Goal: Information Seeking & Learning: Check status

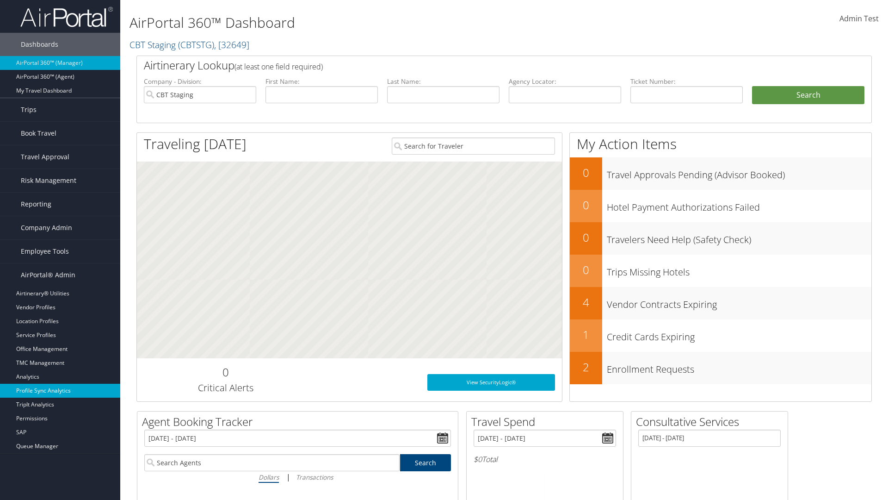
click at [60, 390] on link "Profile Sync Analytics" at bounding box center [60, 390] width 120 height 14
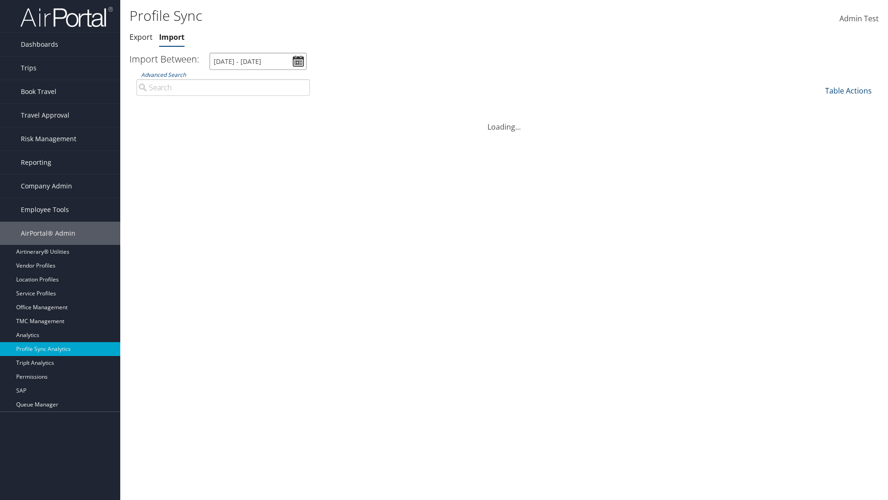
click at [258, 61] on input "9/3/2025 - 10/4/2025" at bounding box center [258, 61] width 97 height 17
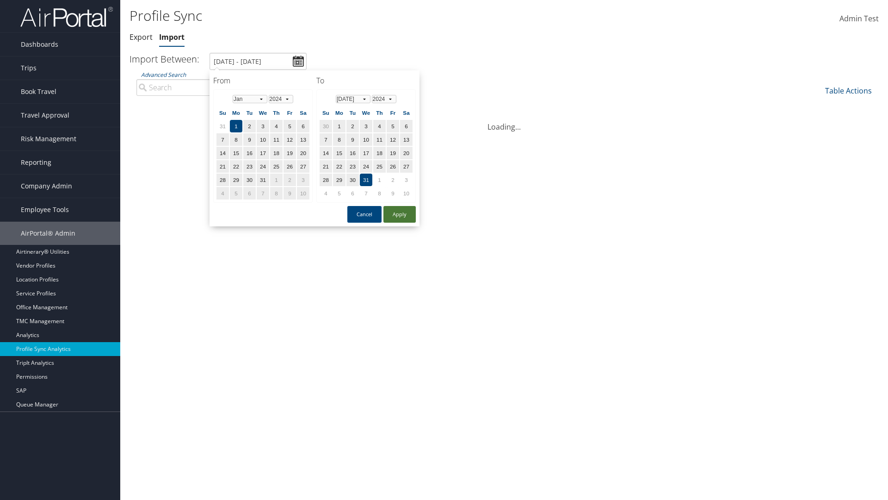
click at [400, 214] on button "Apply" at bounding box center [399, 214] width 32 height 17
type input "1/1/2024 - 7/31/2024"
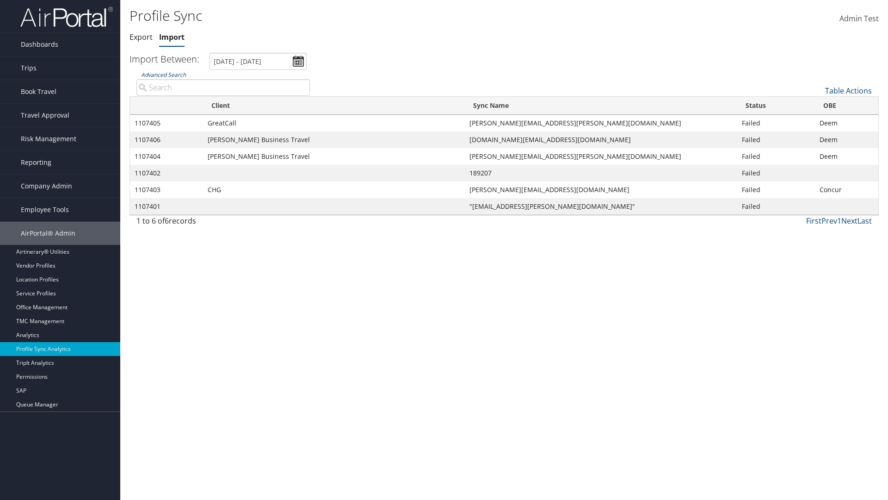
click at [163, 74] on link "Advanced Search" at bounding box center [163, 75] width 45 height 8
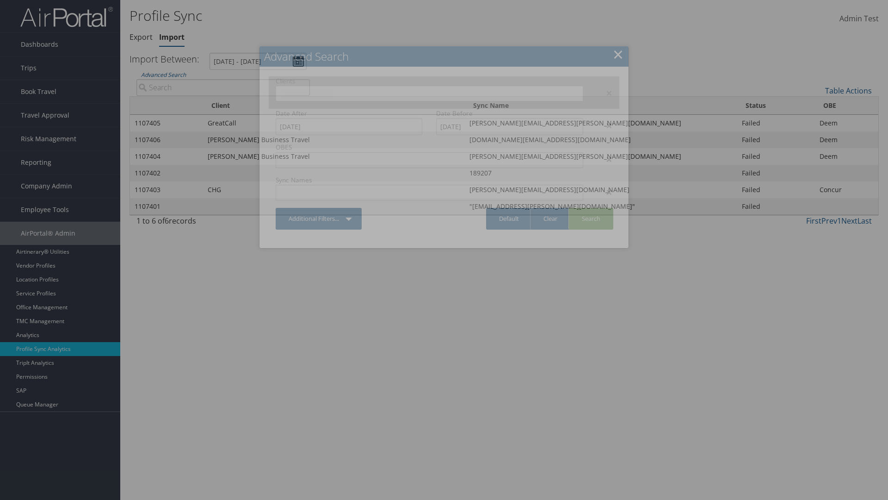
click at [334, 92] on input "text" at bounding box center [308, 93] width 52 height 9
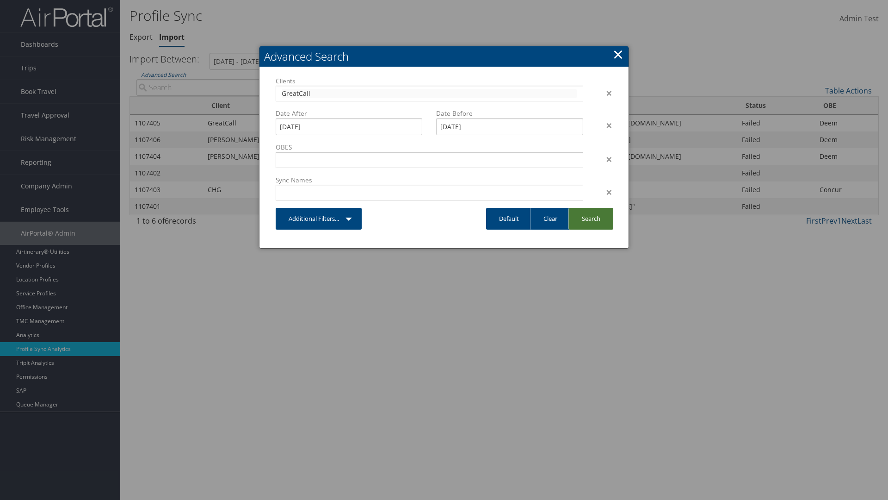
type input "GreatCall"
click at [591, 218] on link "Search" at bounding box center [590, 219] width 45 height 22
type input "GreatCall"
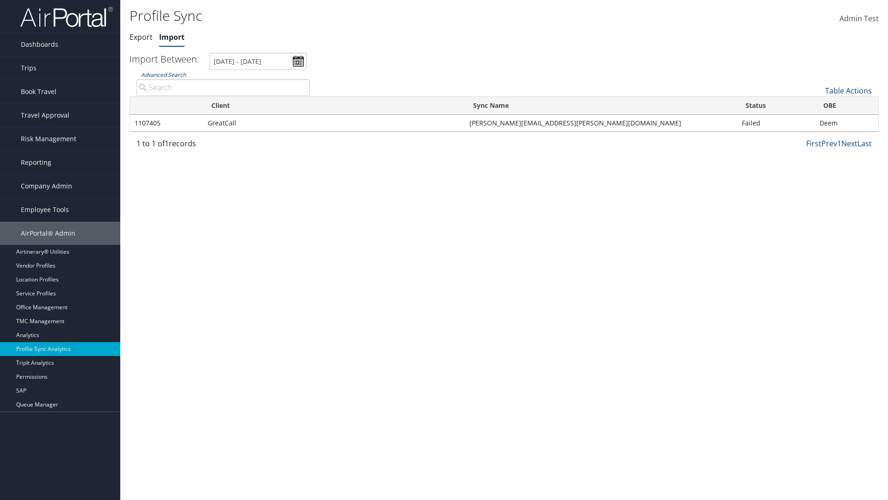
click at [163, 74] on link "Advanced Search" at bounding box center [163, 75] width 45 height 8
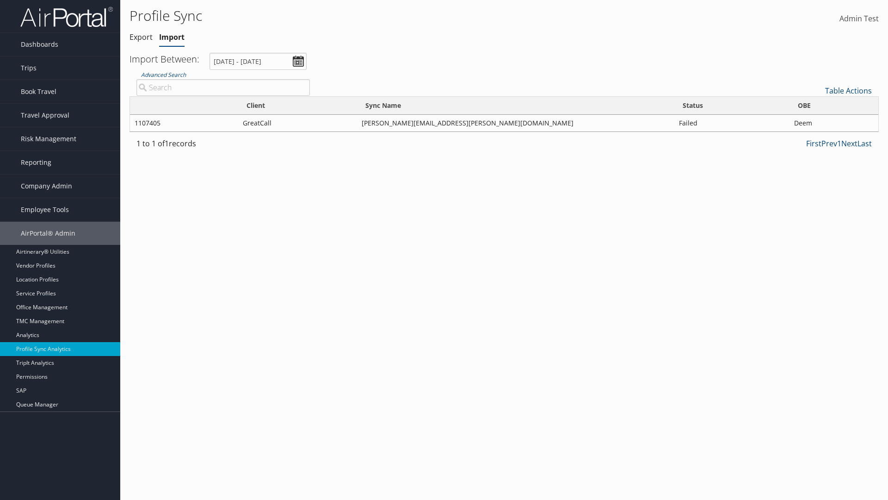
click at [0, 0] on div "×" at bounding box center [0, 0] width 0 height 0
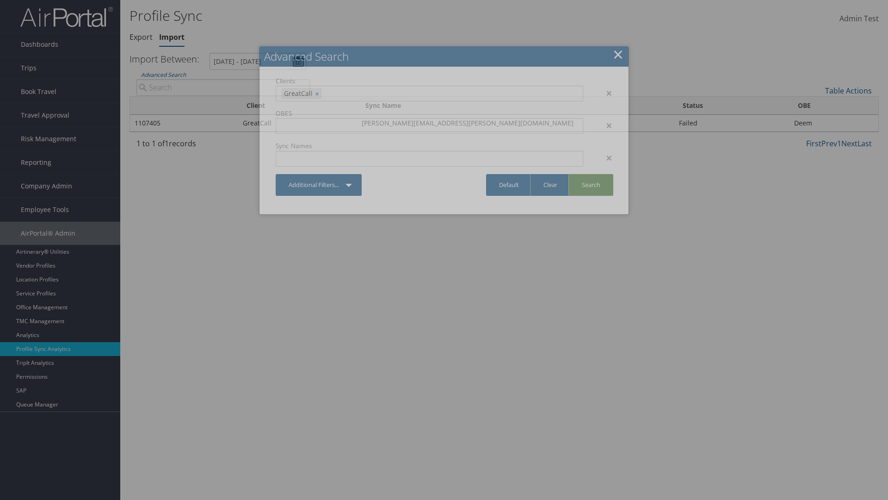
click at [591, 185] on link "Search" at bounding box center [590, 185] width 45 height 22
